Goal: Check status

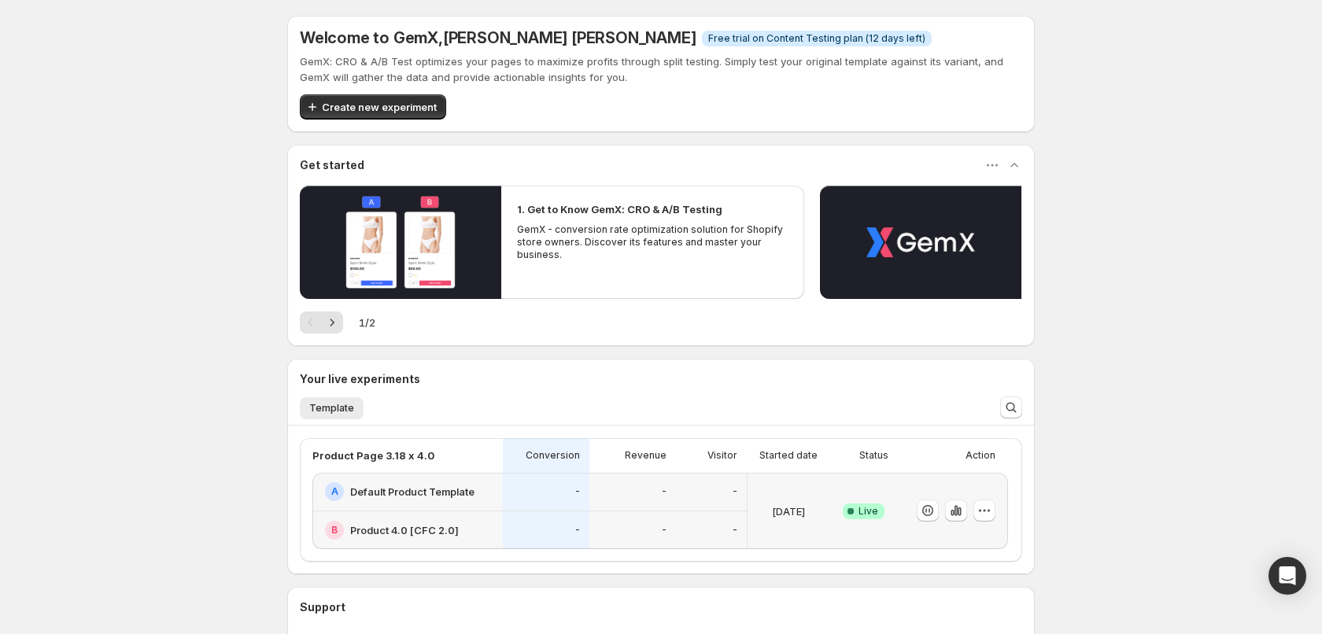
click at [844, 472] on div "Status" at bounding box center [864, 455] width 68 height 35
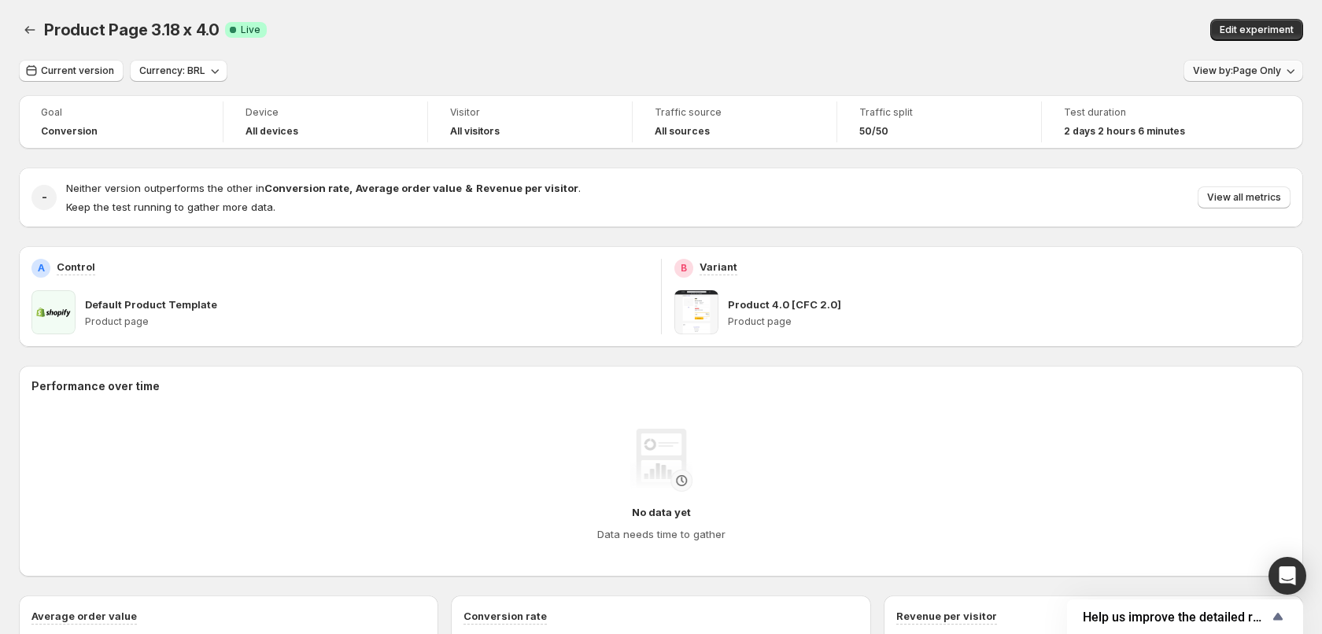
click at [1236, 78] on button "View by: Page Only" at bounding box center [1244, 71] width 120 height 22
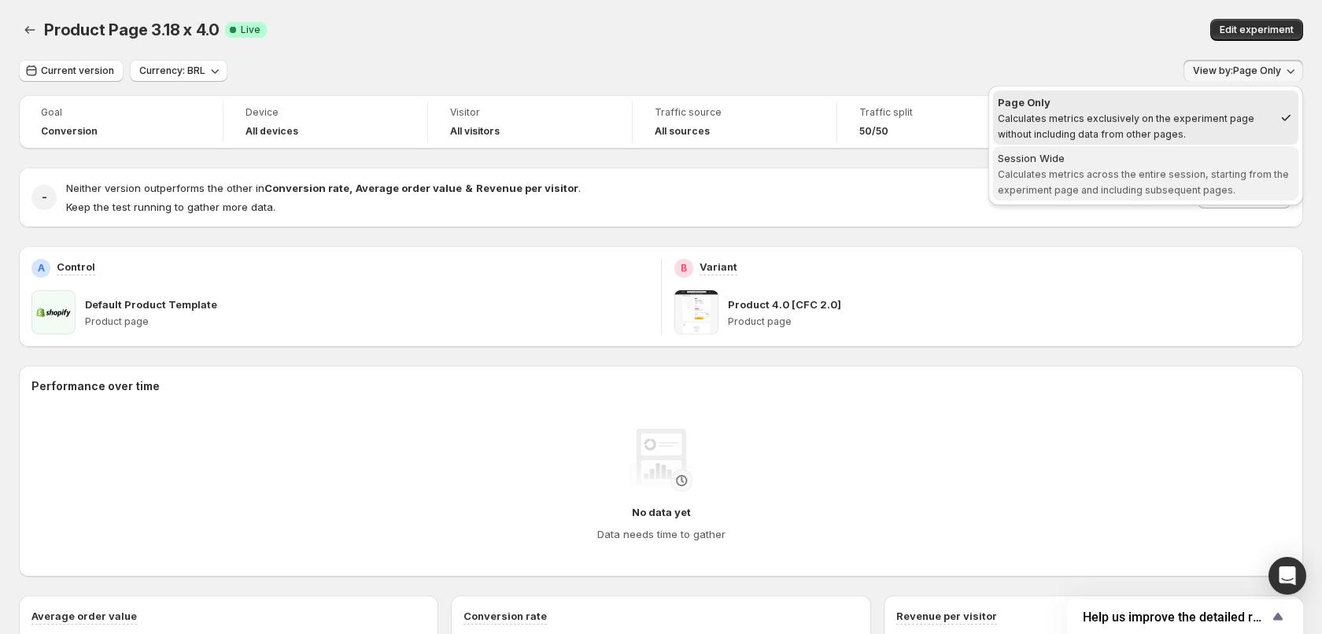
click at [1177, 168] on span "Calculates metrics across the entire session, starting from the experiment page…" at bounding box center [1143, 182] width 291 height 28
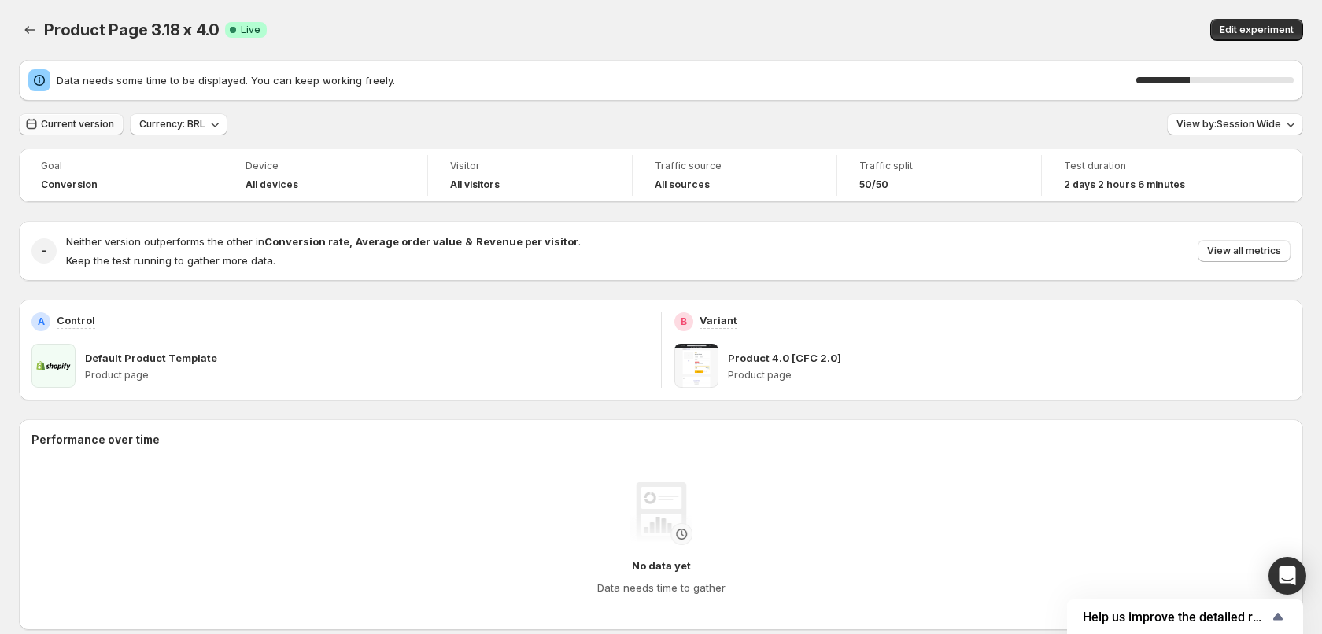
click at [106, 124] on span "Current version" at bounding box center [77, 124] width 73 height 13
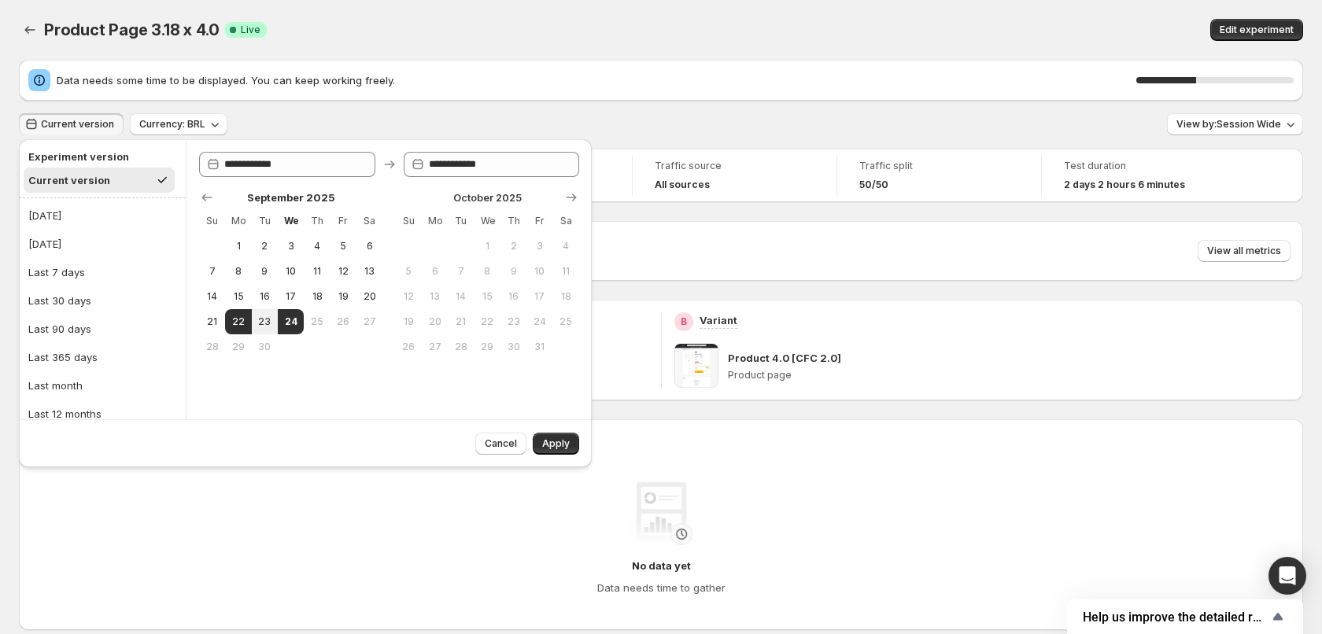
click at [105, 154] on h2 "Experiment version" at bounding box center [99, 157] width 142 height 16
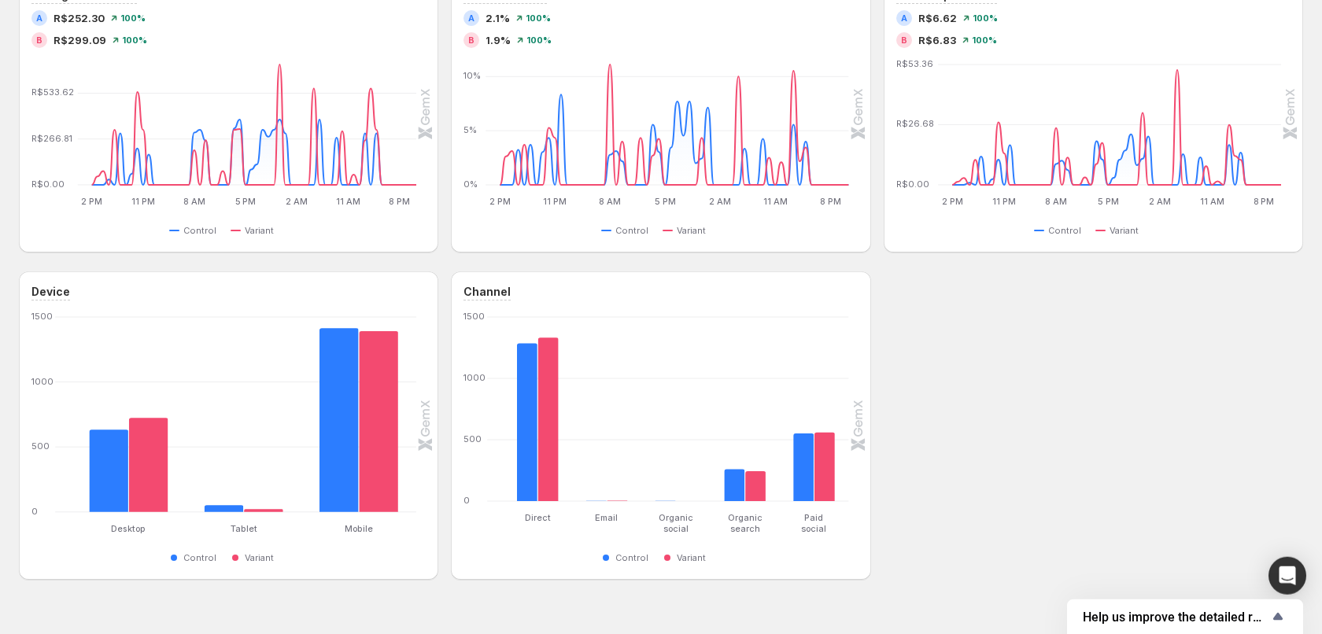
scroll to position [534, 0]
click at [117, 560] on div "Control Variant" at bounding box center [224, 559] width 383 height 19
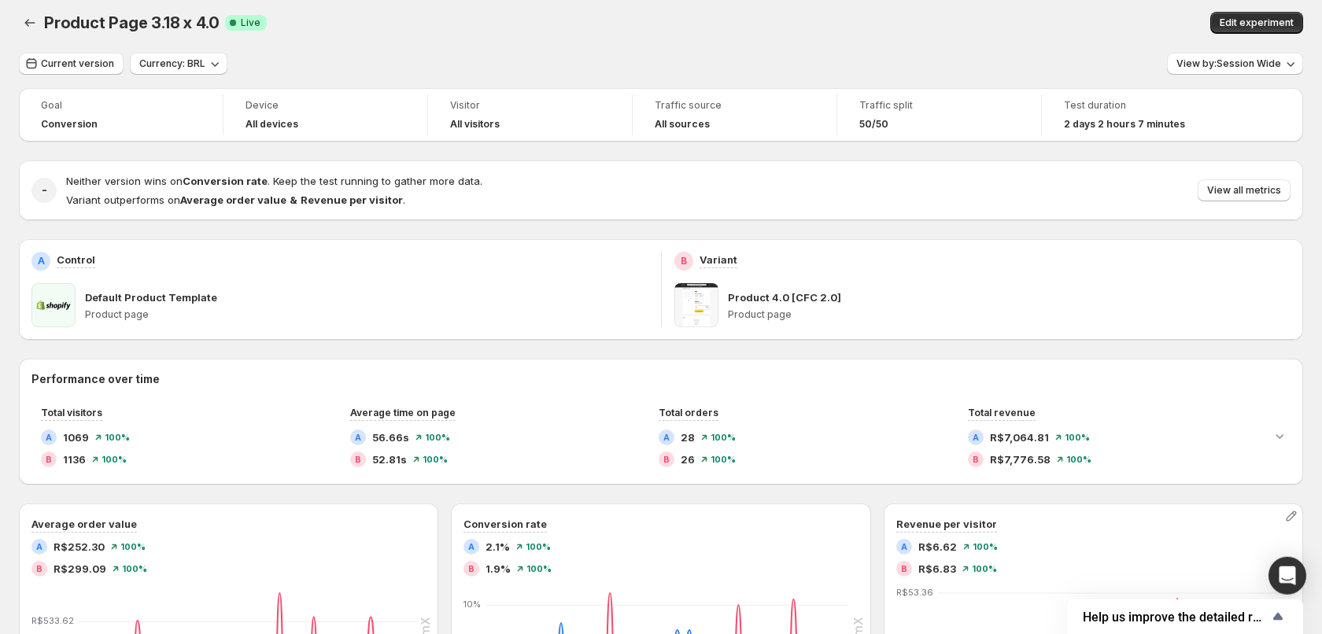
scroll to position [0, 0]
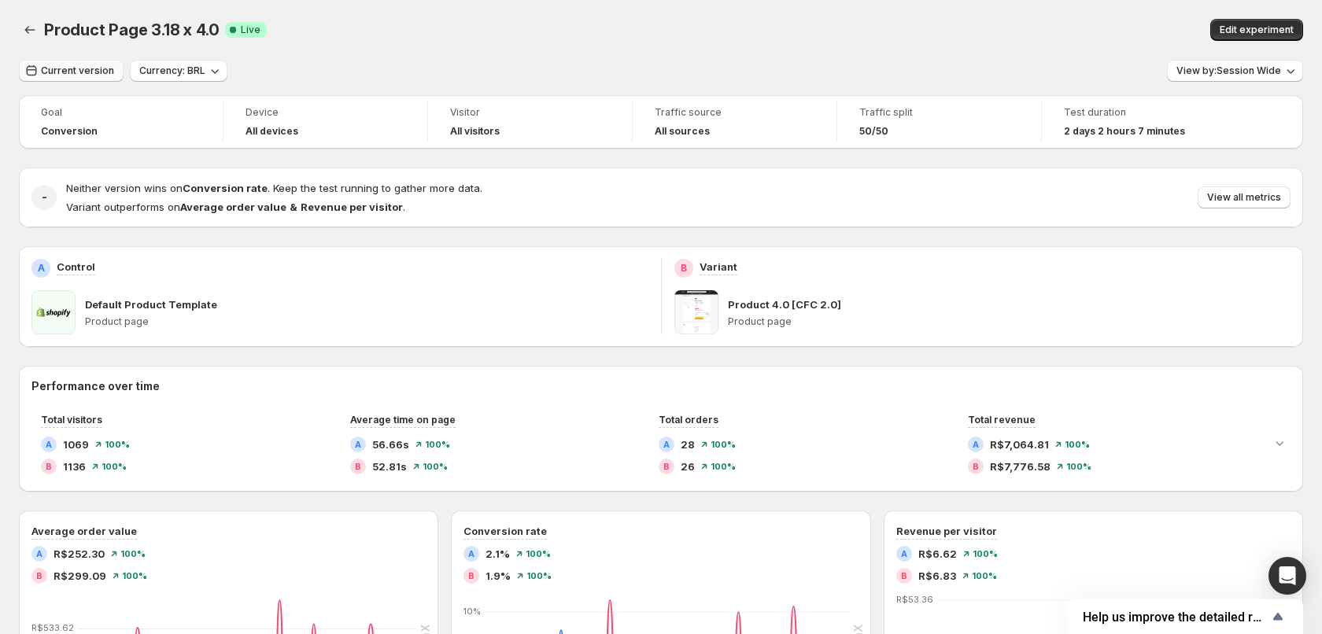
click at [85, 72] on span "Current version" at bounding box center [77, 71] width 73 height 13
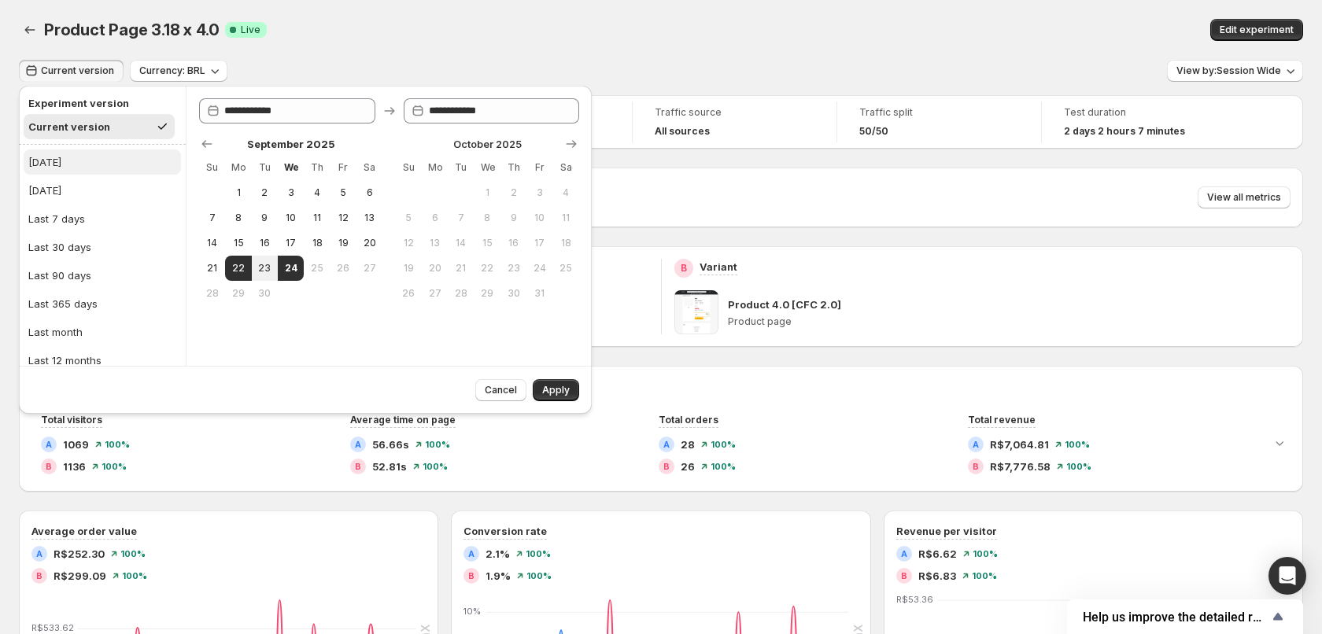
click at [48, 155] on div "[DATE]" at bounding box center [44, 162] width 33 height 16
type input "**********"
click at [560, 390] on span "Apply" at bounding box center [556, 390] width 28 height 13
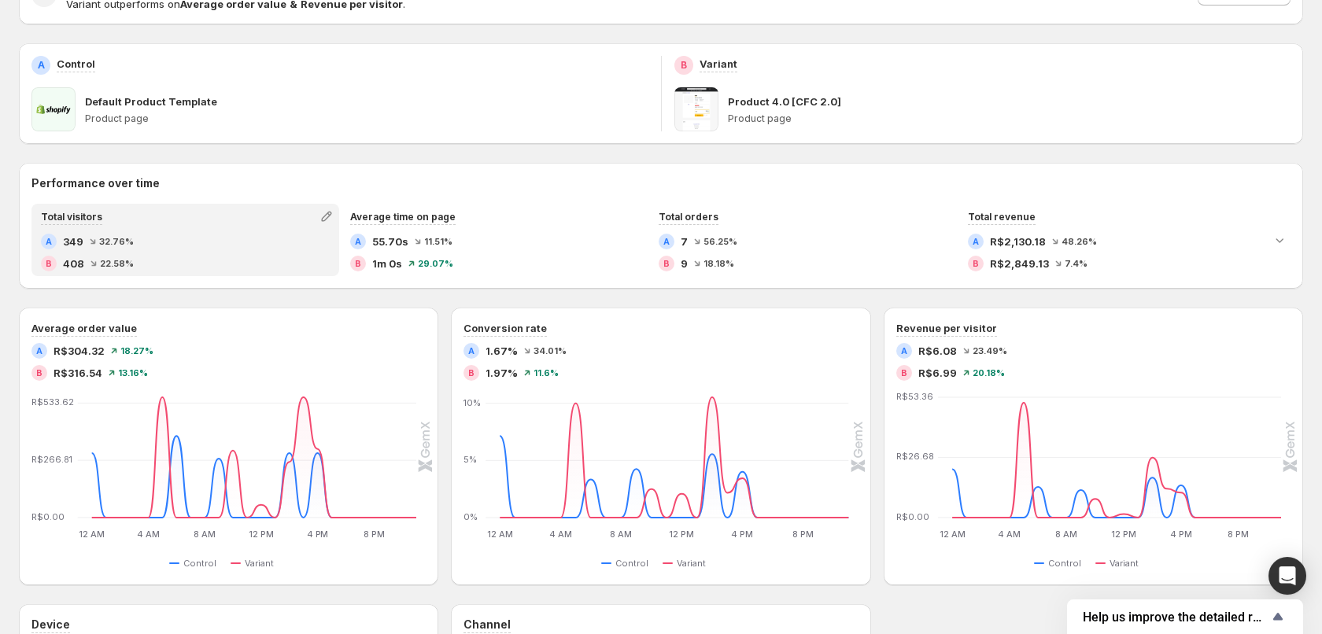
scroll to position [241, 0]
